Goal: Task Accomplishment & Management: Manage account settings

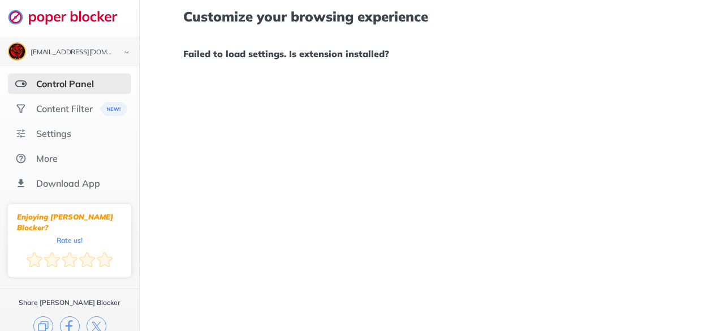
click at [409, 78] on div "Customize your browsing experience Failed to load settings. Is extension instal…" at bounding box center [432, 165] width 585 height 331
click at [66, 104] on div "Content Filter" at bounding box center [64, 108] width 57 height 11
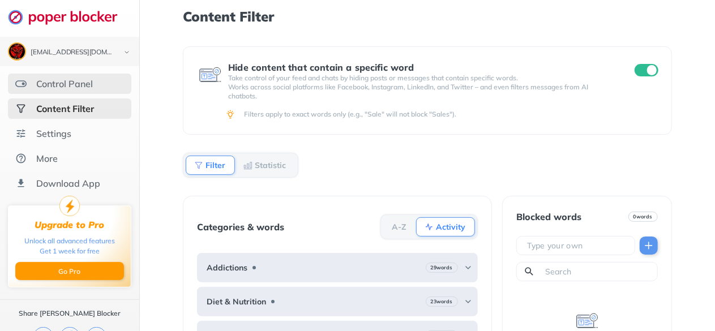
click at [74, 84] on div "Control Panel" at bounding box center [64, 83] width 57 height 11
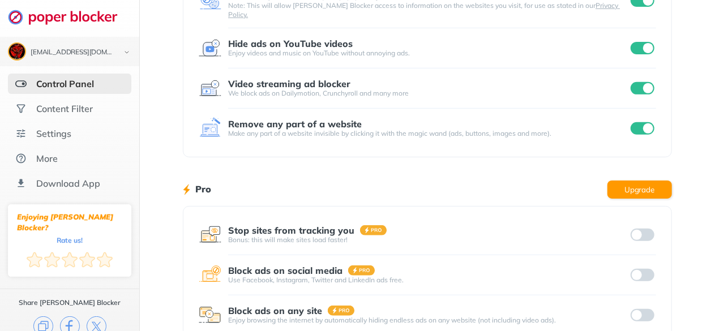
scroll to position [253, 0]
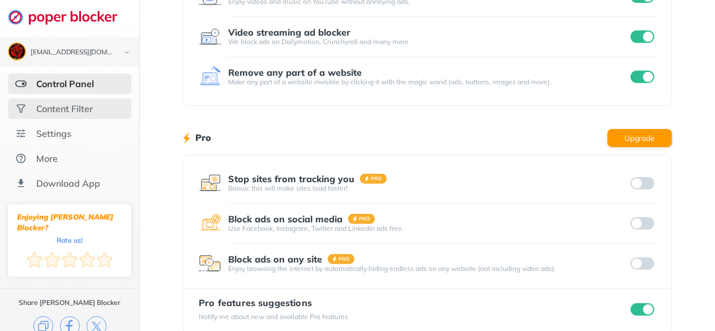
click at [68, 114] on div "Content Filter" at bounding box center [69, 108] width 123 height 20
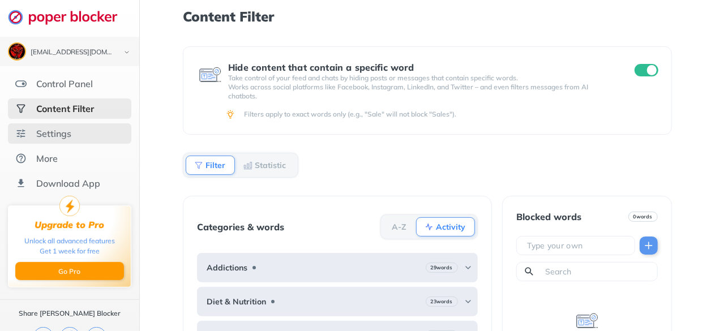
click at [69, 137] on div "Settings" at bounding box center [53, 133] width 35 height 11
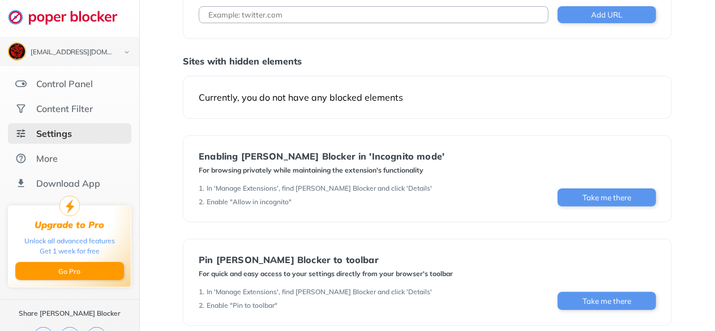
scroll to position [63, 0]
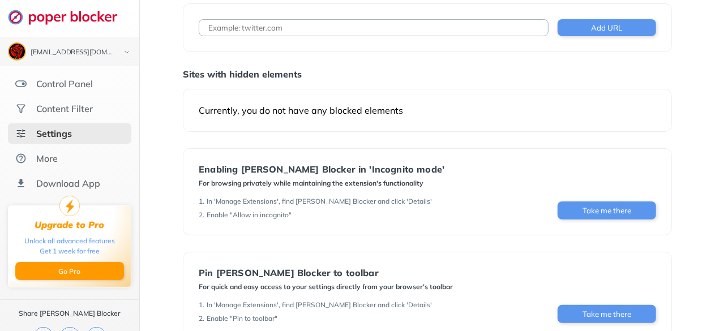
click at [354, 110] on div "Currently, you do not have any blocked elements" at bounding box center [427, 110] width 457 height 11
click at [449, 108] on div "Currently, you do not have any blocked elements" at bounding box center [427, 110] width 457 height 11
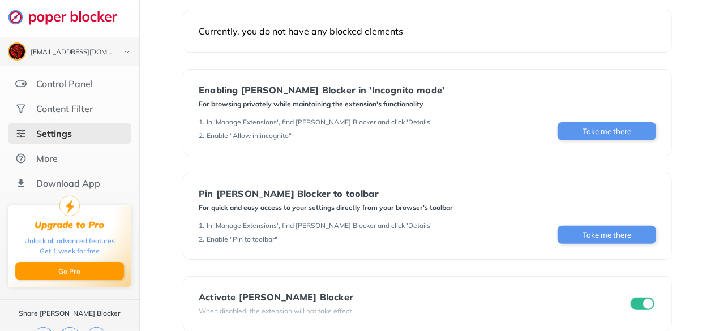
scroll to position [157, 0]
